Goal: Find contact information: Find contact information

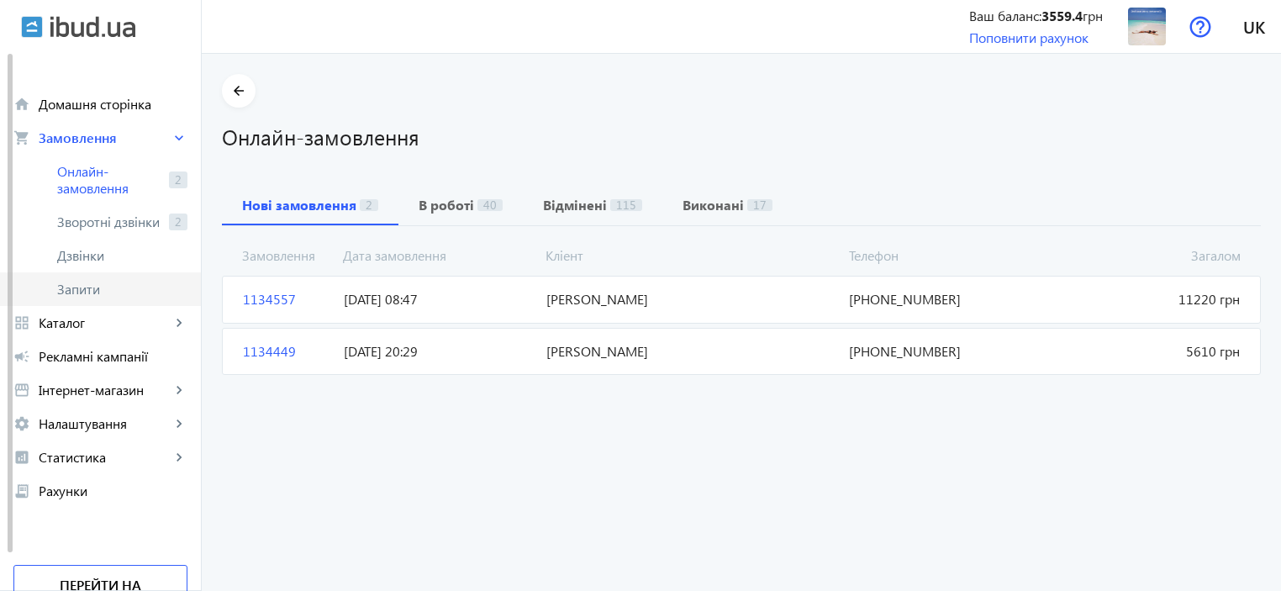
click at [69, 294] on span "Запити" at bounding box center [122, 289] width 130 height 17
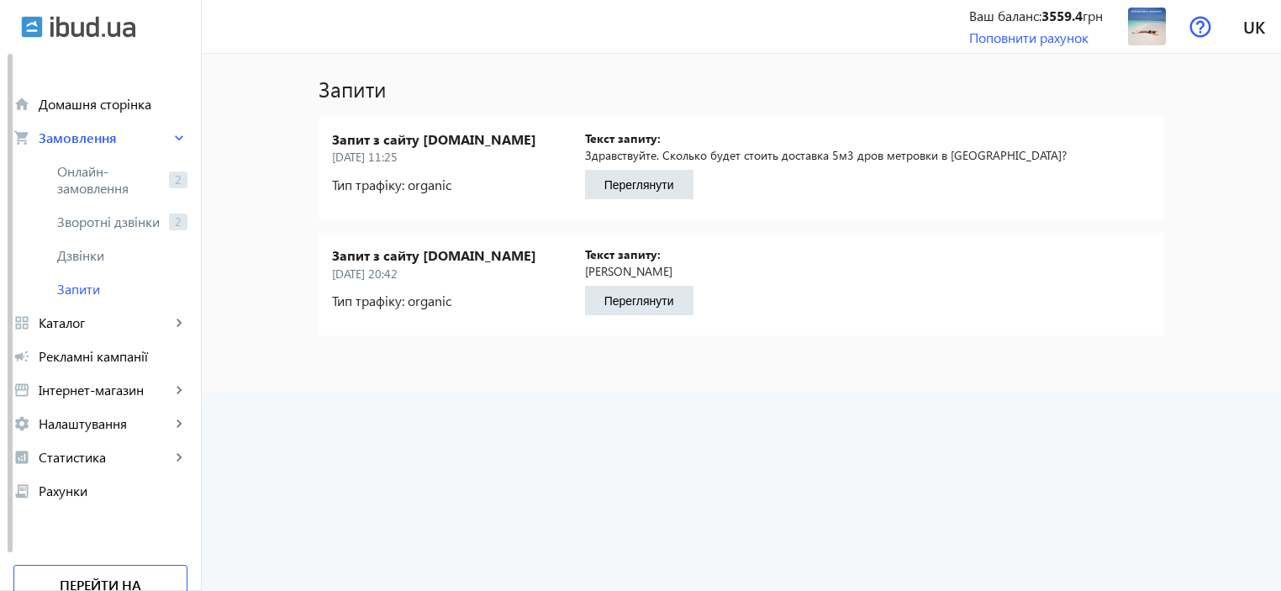
click at [639, 188] on button "Переглянути" at bounding box center [639, 184] width 108 height 29
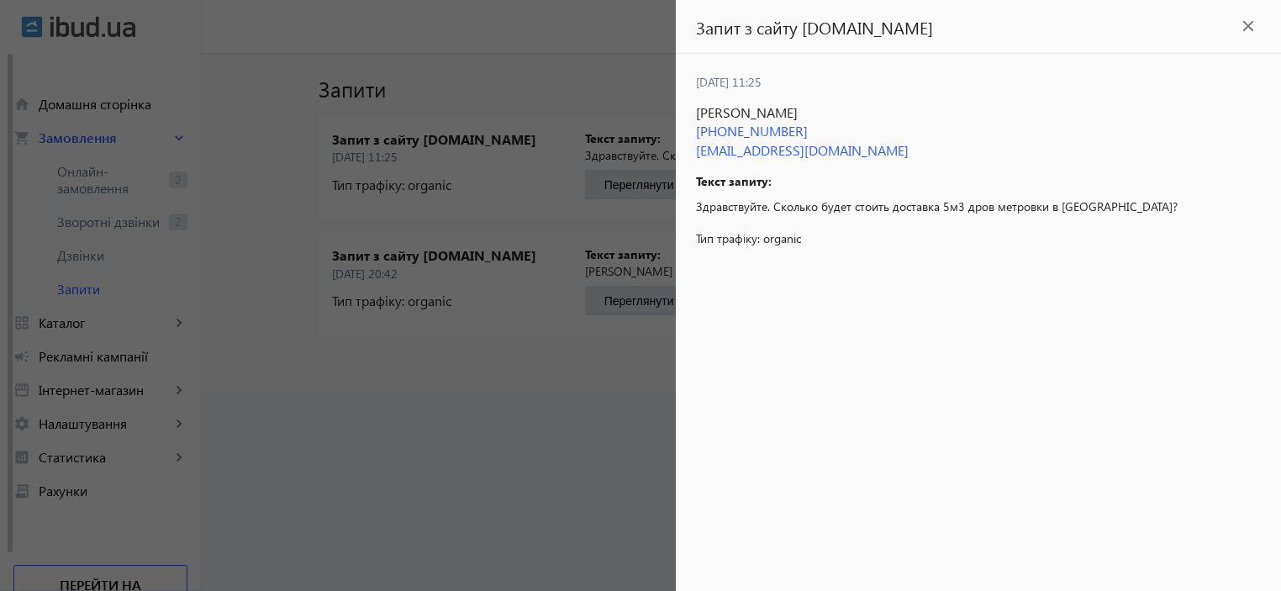
drag, startPoint x: 828, startPoint y: 127, endPoint x: 680, endPoint y: 130, distance: 148.0
click at [680, 130] on div "26.09.2023 11:25 Александр Косовец +38 (066) 330-61-79 aleksandrkosovec40@gmail…" at bounding box center [978, 322] width 605 height 537
copy span "+38 (066) 330-61-79"
click at [498, 386] on div at bounding box center [640, 295] width 1281 height 591
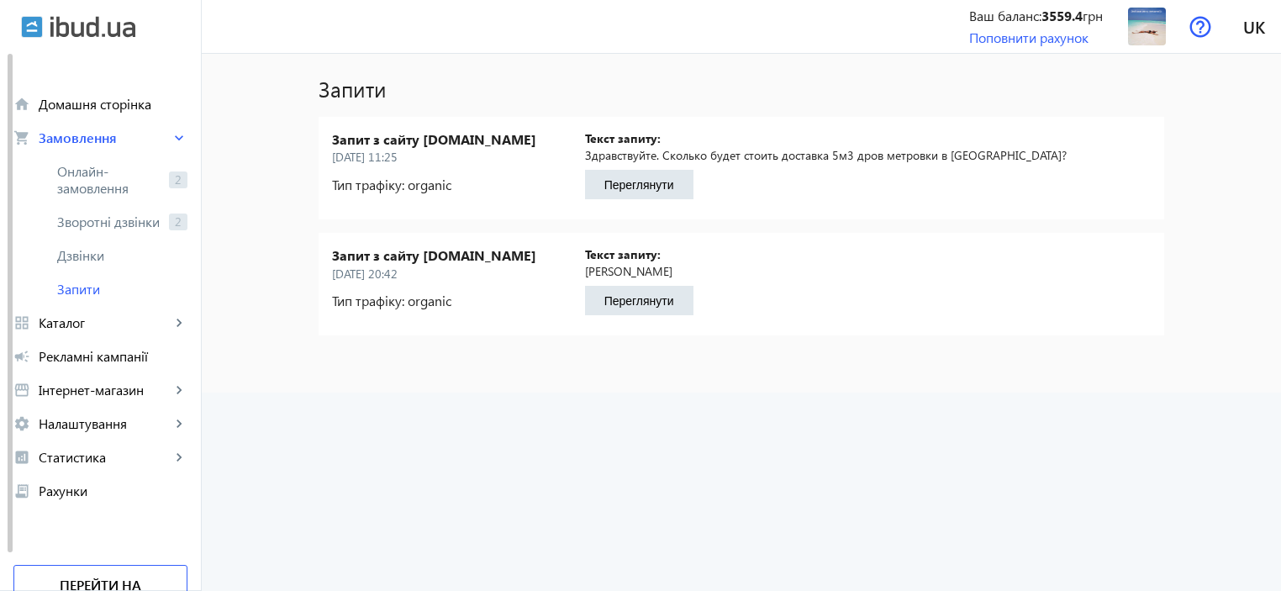
click at [625, 304] on button "Переглянути" at bounding box center [639, 300] width 108 height 29
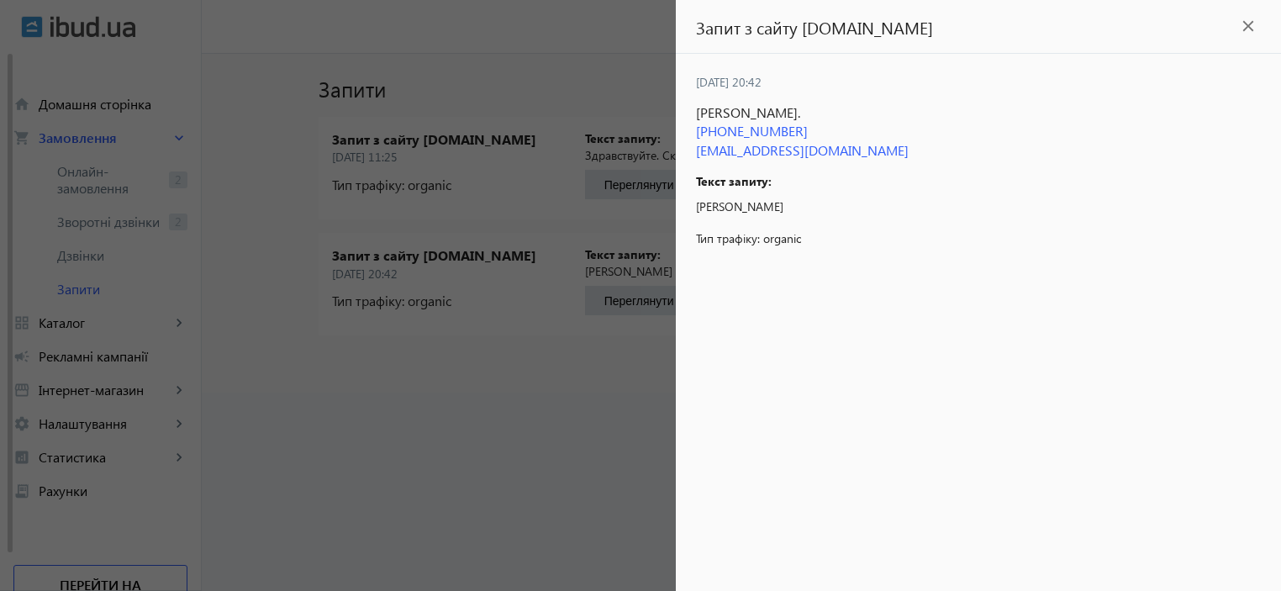
drag, startPoint x: 708, startPoint y: 134, endPoint x: 840, endPoint y: 127, distance: 132.2
click at [840, 127] on span "+38 (067) 896-37-08" at bounding box center [978, 131] width 565 height 18
copy span "38 (067) 896-37-08"
click at [613, 302] on div at bounding box center [640, 295] width 1281 height 591
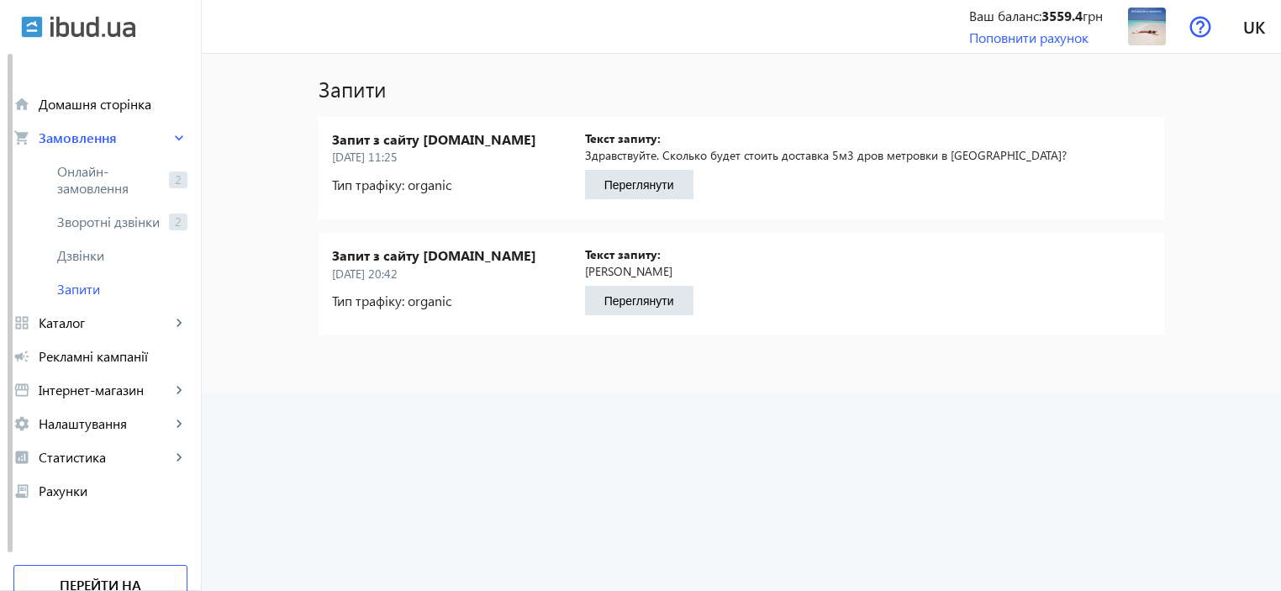
click at [626, 295] on button "Переглянути" at bounding box center [639, 300] width 108 height 29
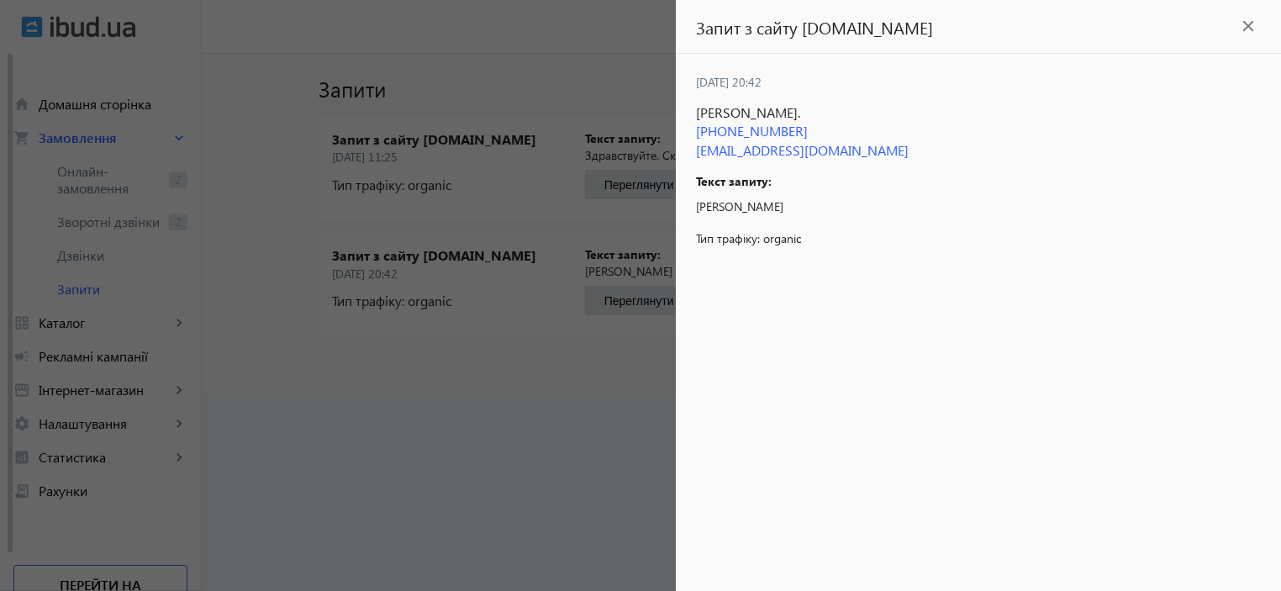
click at [435, 433] on div at bounding box center [640, 295] width 1281 height 591
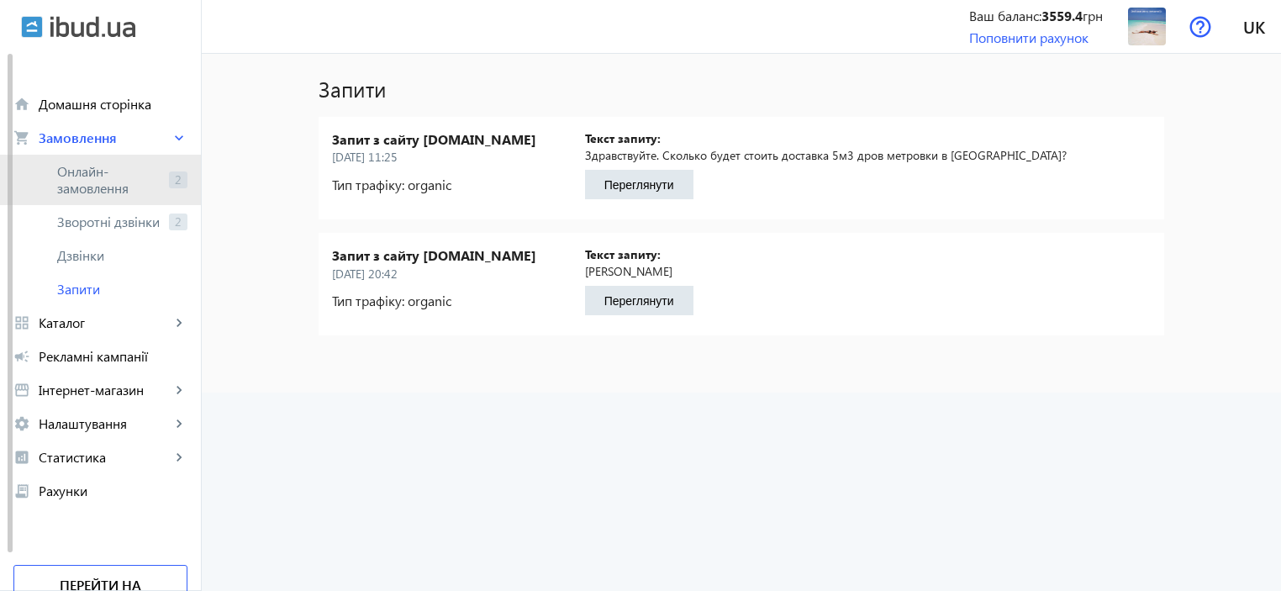
click at [71, 174] on span "Онлайн-замовлення" at bounding box center [109, 180] width 105 height 34
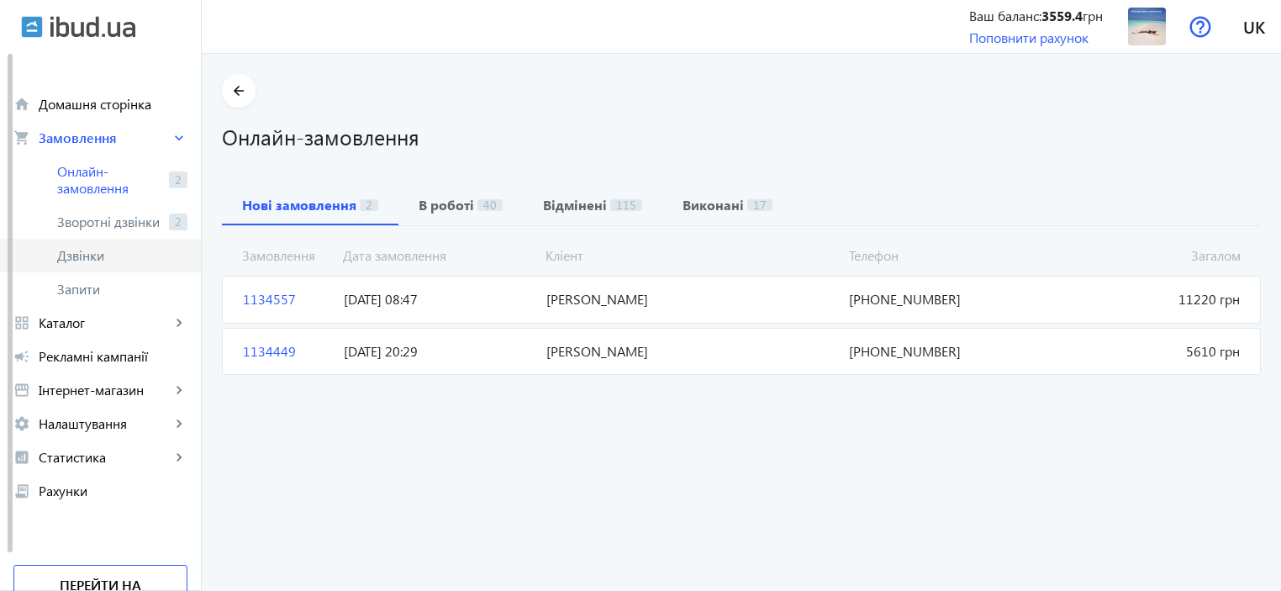
click at [80, 258] on span "Дзвінки" at bounding box center [122, 255] width 130 height 17
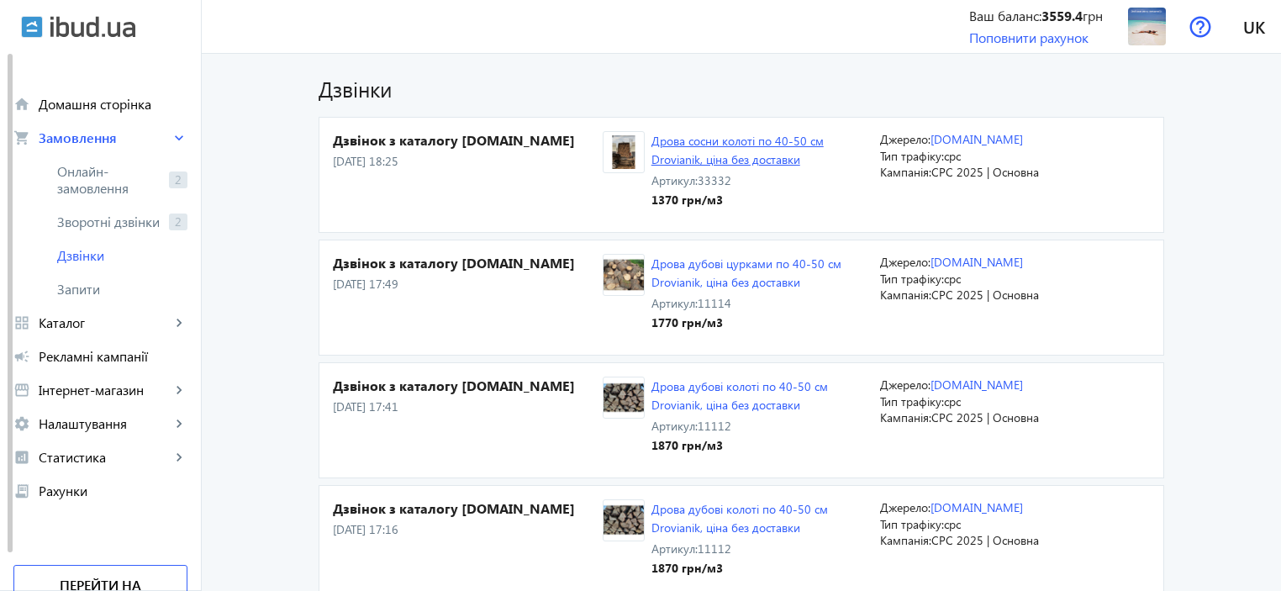
click at [673, 145] on link "Дрова сосни колоті по 40-50 см Drovianik, ціна без доставки" at bounding box center [738, 150] width 172 height 34
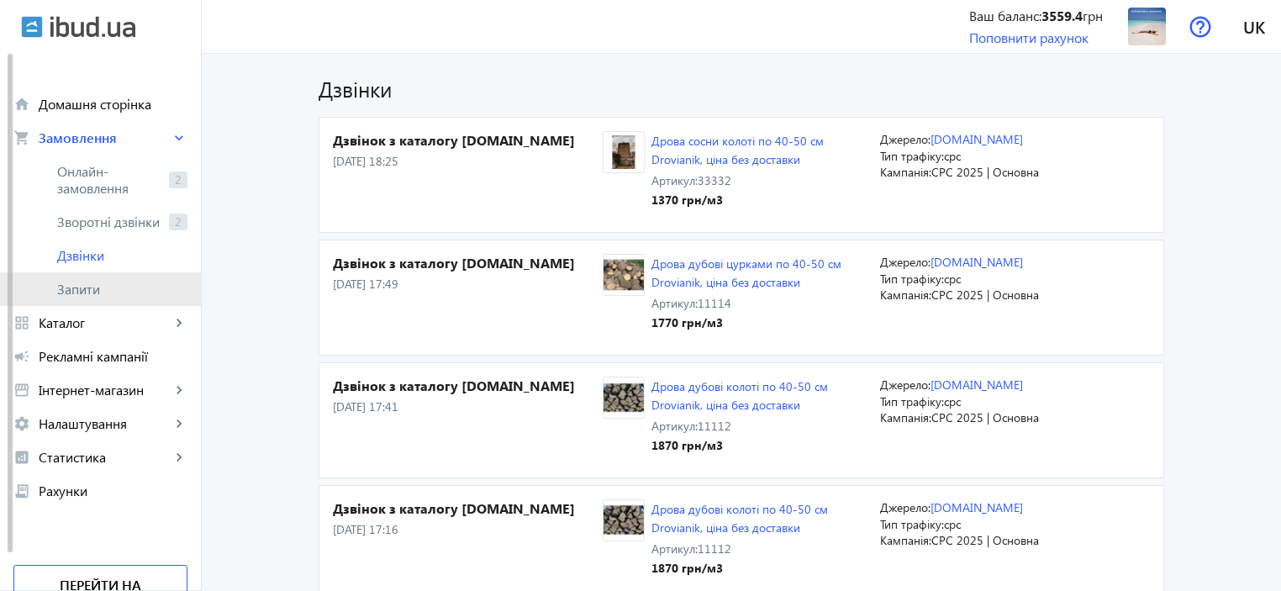
click at [69, 293] on span "Запити" at bounding box center [122, 289] width 130 height 17
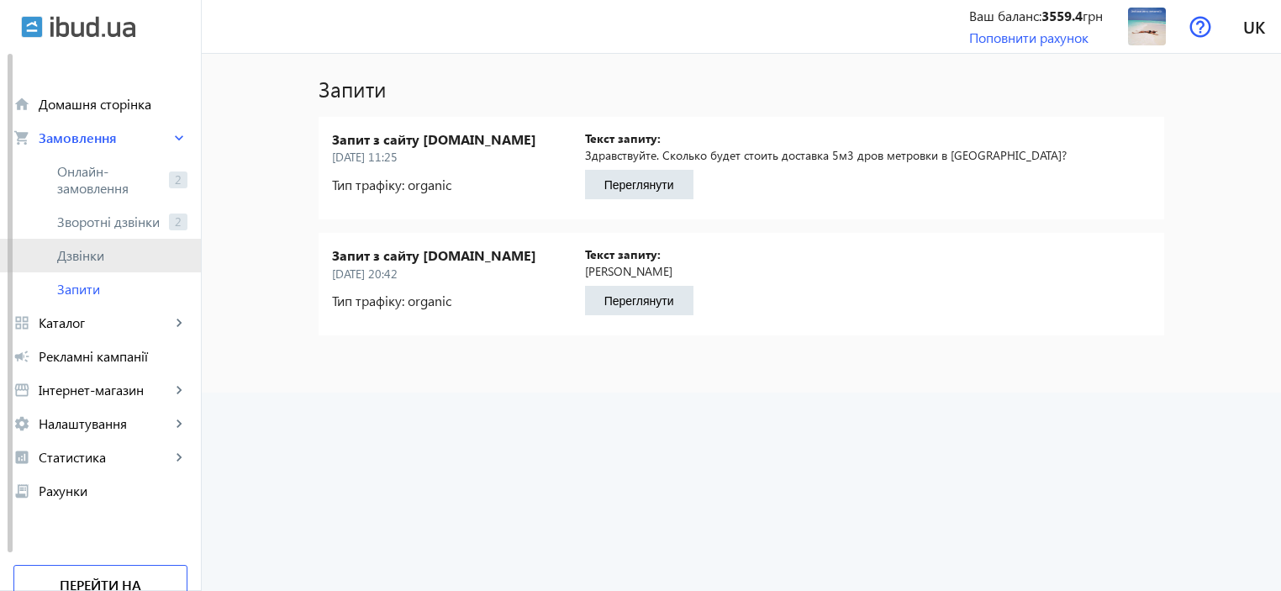
click at [74, 257] on span "Дзвінки" at bounding box center [122, 255] width 130 height 17
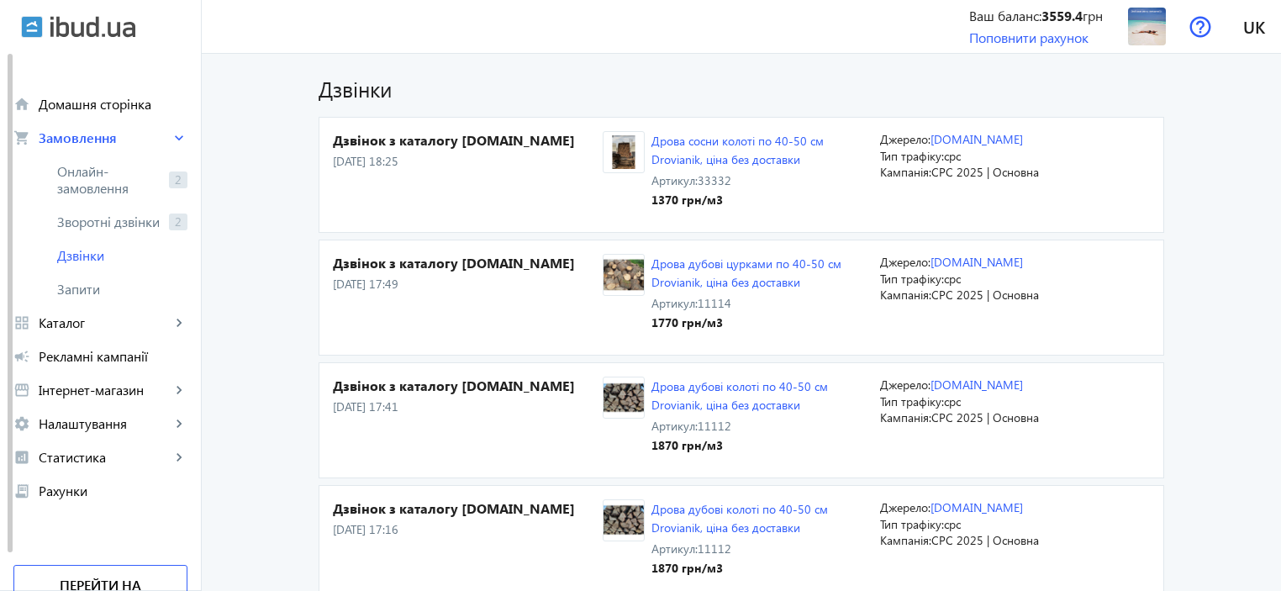
click at [350, 161] on p "08.09.2025 18:25" at bounding box center [468, 161] width 270 height 17
click at [688, 203] on div "1370 грн /м3" at bounding box center [759, 200] width 215 height 17
click at [918, 167] on span "Кампанія:" at bounding box center [905, 172] width 51 height 16
click at [950, 140] on link "[DOMAIN_NAME]" at bounding box center [977, 139] width 92 height 16
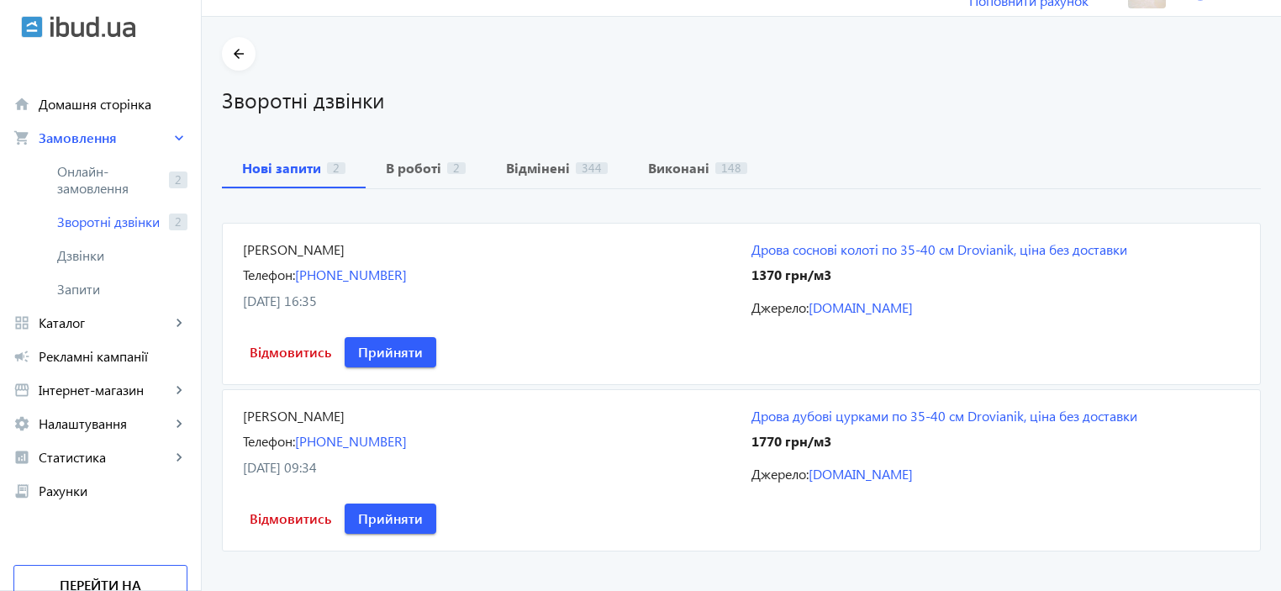
scroll to position [57, 0]
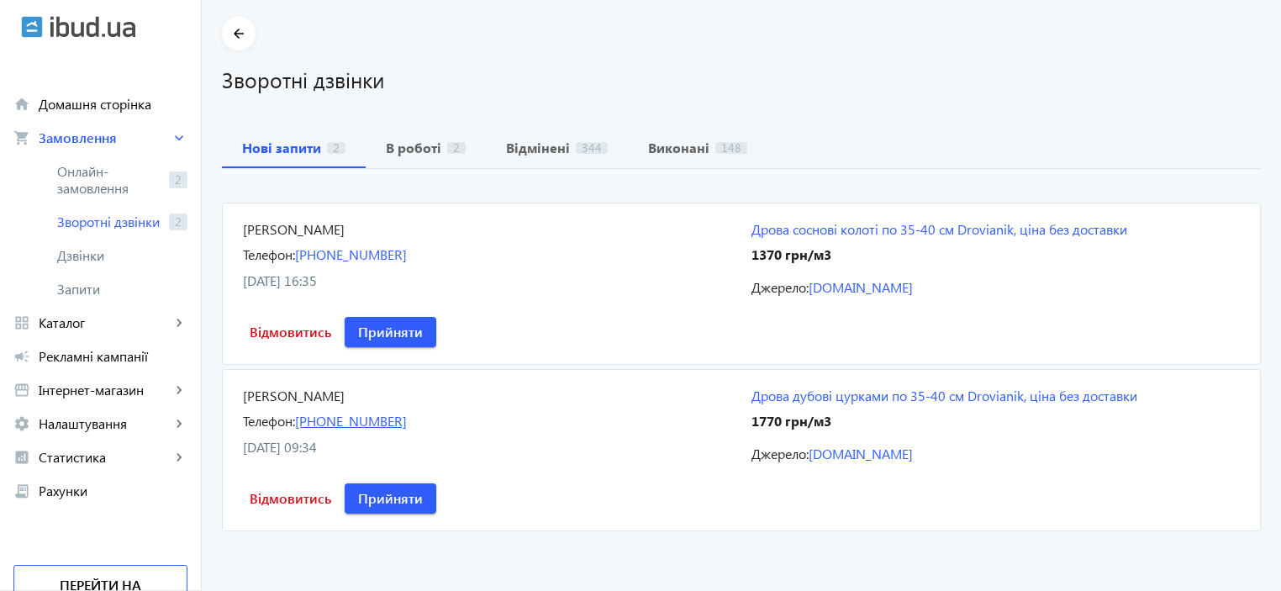
drag, startPoint x: 440, startPoint y: 425, endPoint x: 314, endPoint y: 414, distance: 126.6
click at [294, 419] on div "Телефон: [PHONE_NUMBER]" at bounding box center [487, 421] width 488 height 18
copy link "[PHONE_NUMBER]"
